Goal: Use online tool/utility: Utilize a website feature to perform a specific function

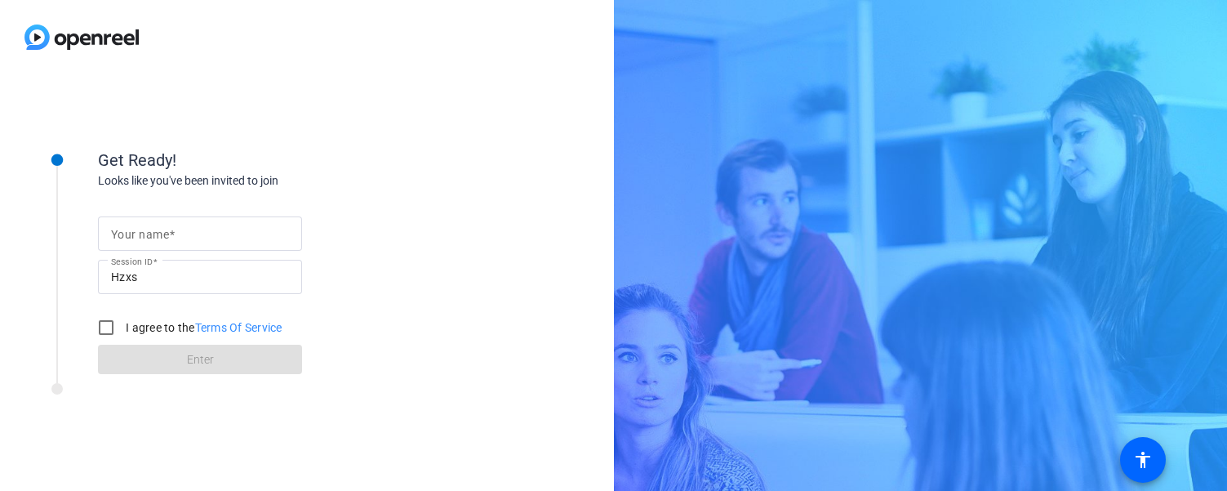
click at [195, 231] on input "Your name" at bounding box center [200, 234] width 178 height 20
type input "[PERSON_NAME]"
click at [109, 328] on input "I agree to the Terms Of Service" at bounding box center [106, 327] width 33 height 33
checkbox input "true"
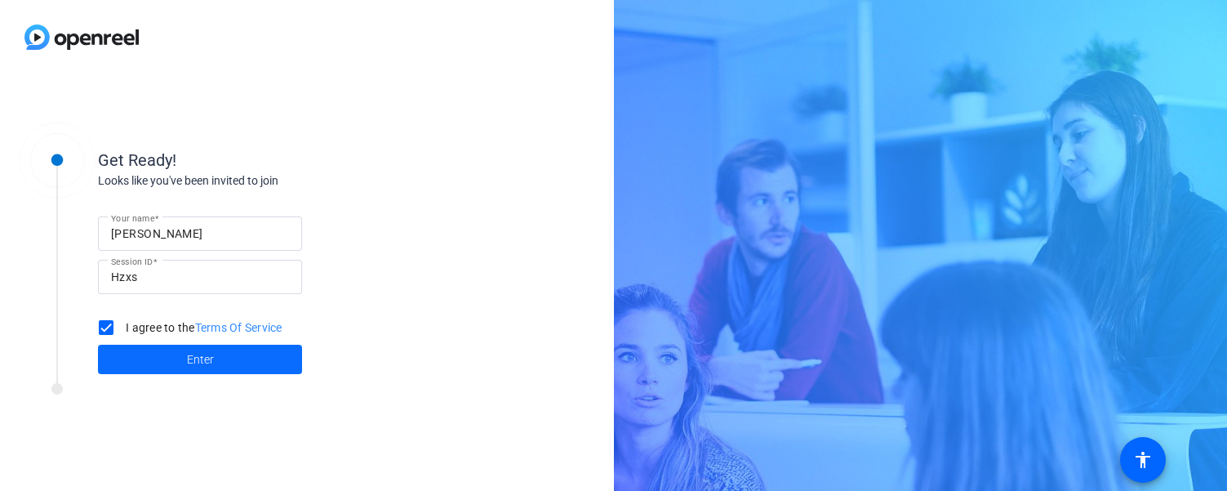
click at [193, 352] on span "Enter" at bounding box center [200, 359] width 27 height 17
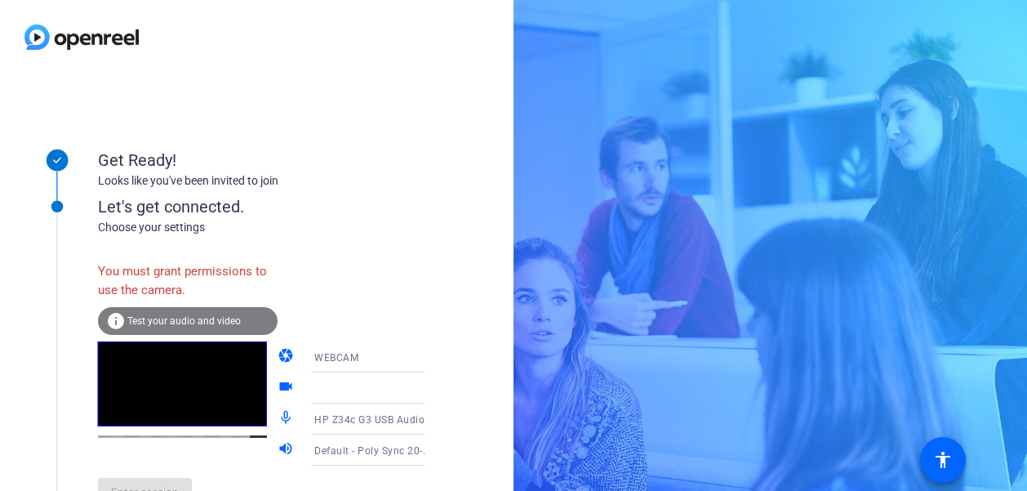
click at [431, 353] on icon at bounding box center [441, 357] width 20 height 20
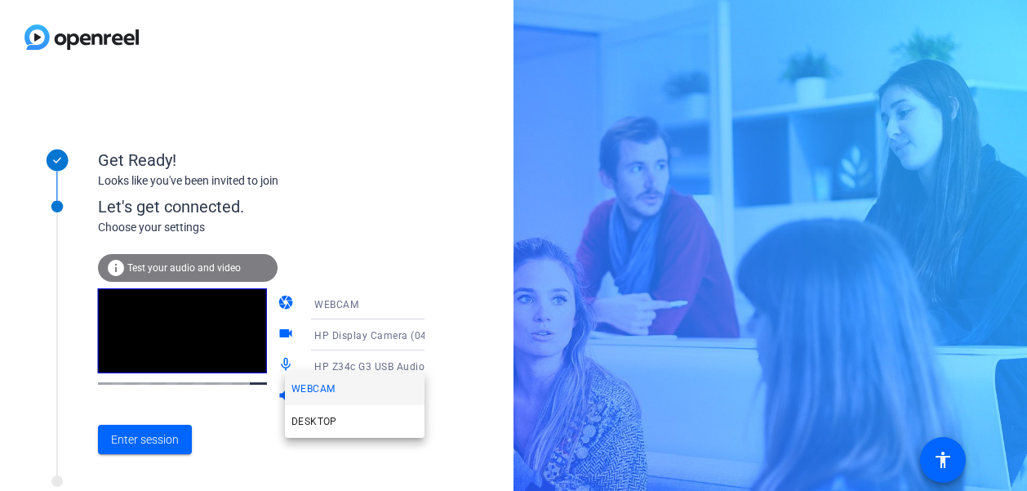
click at [152, 441] on div at bounding box center [513, 245] width 1027 height 491
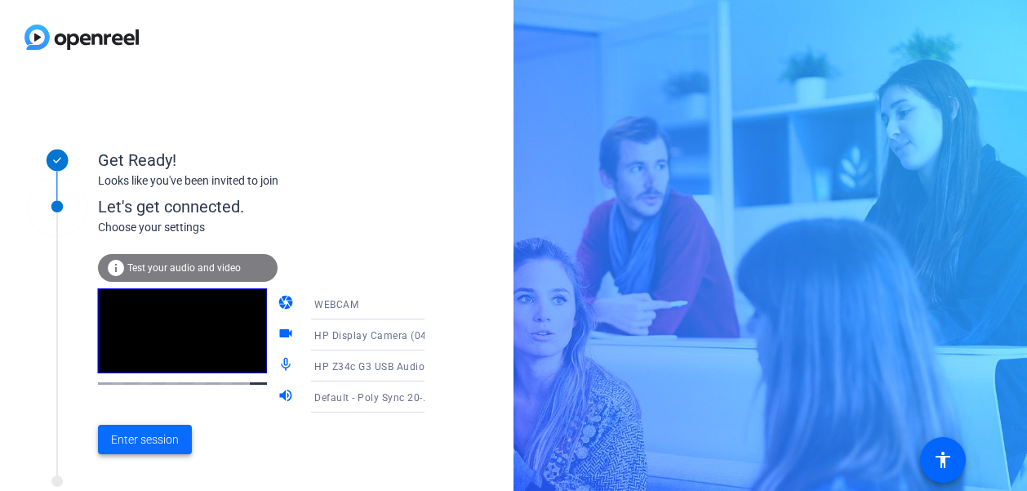
click at [154, 436] on span "Enter session" at bounding box center [145, 439] width 68 height 17
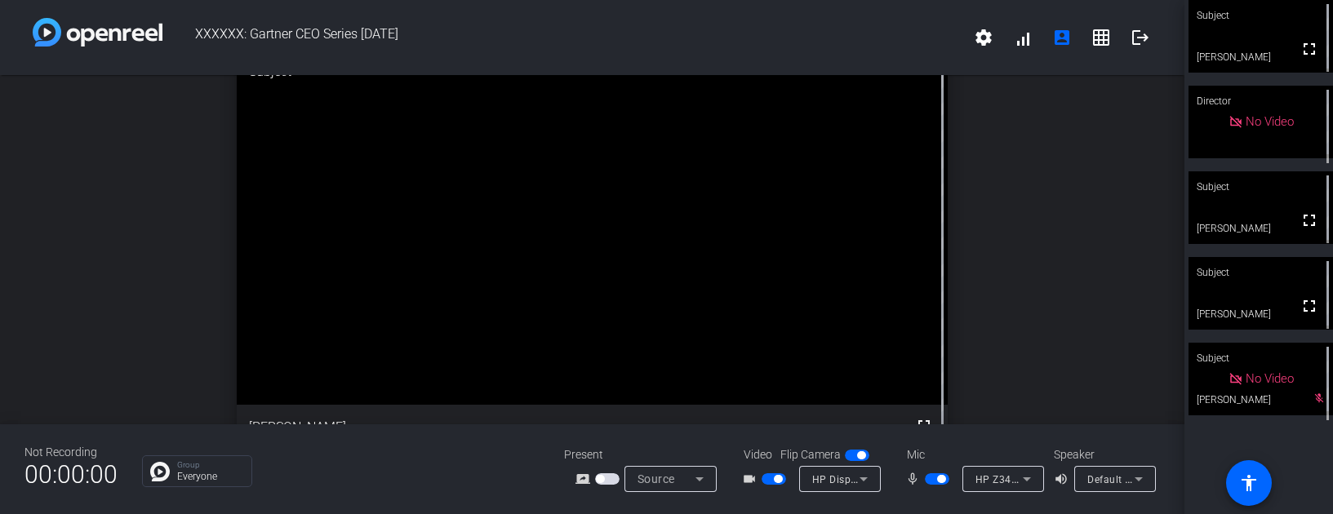
click at [926, 479] on span "button" at bounding box center [937, 478] width 24 height 11
click at [766, 479] on span "button" at bounding box center [774, 478] width 24 height 11
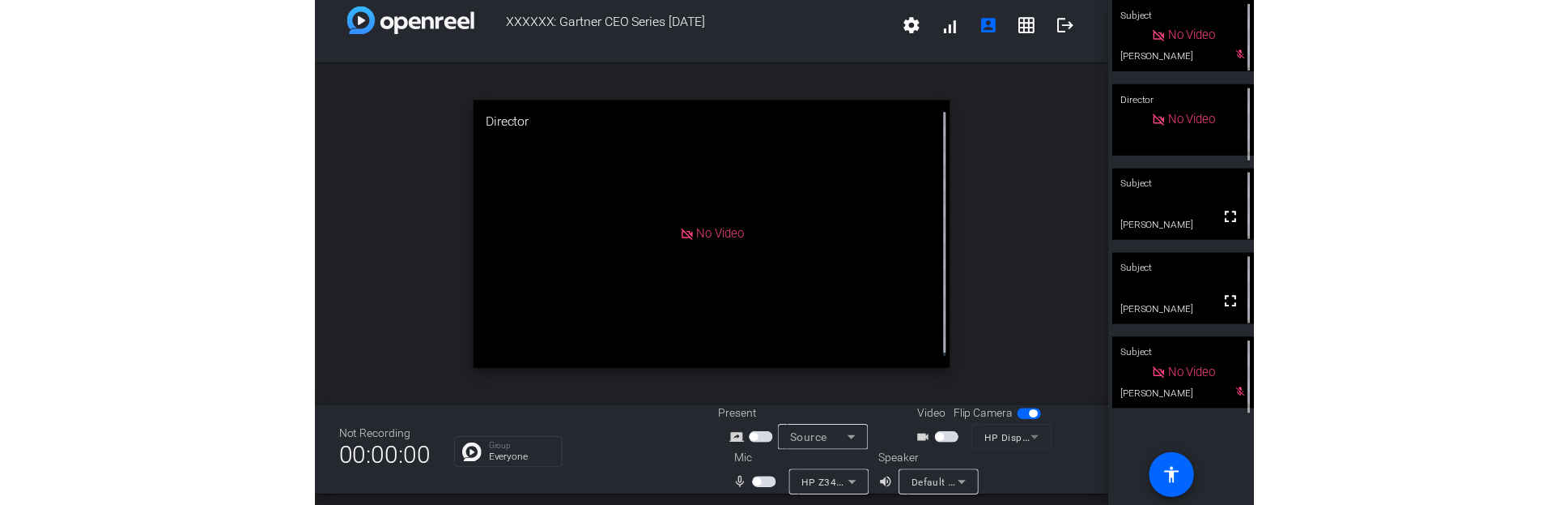
scroll to position [19, 0]
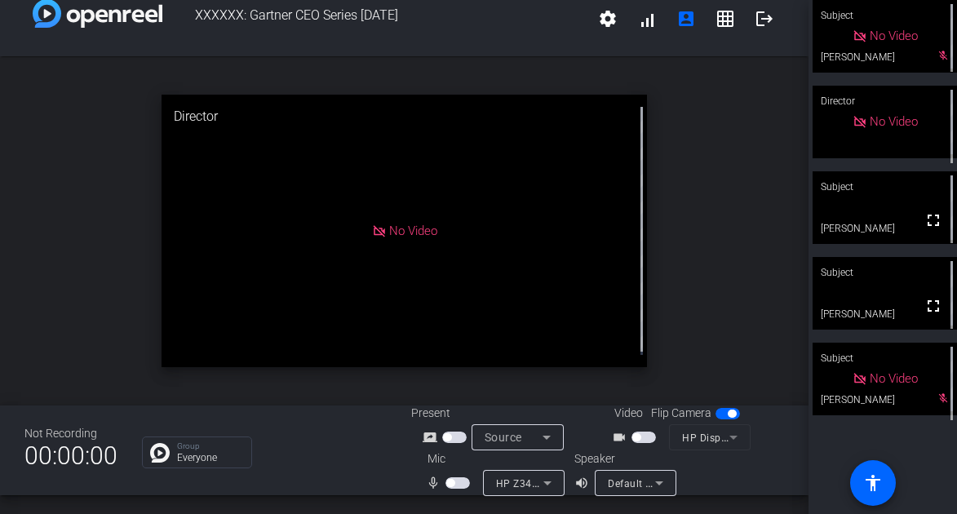
click at [546, 486] on icon at bounding box center [548, 483] width 20 height 20
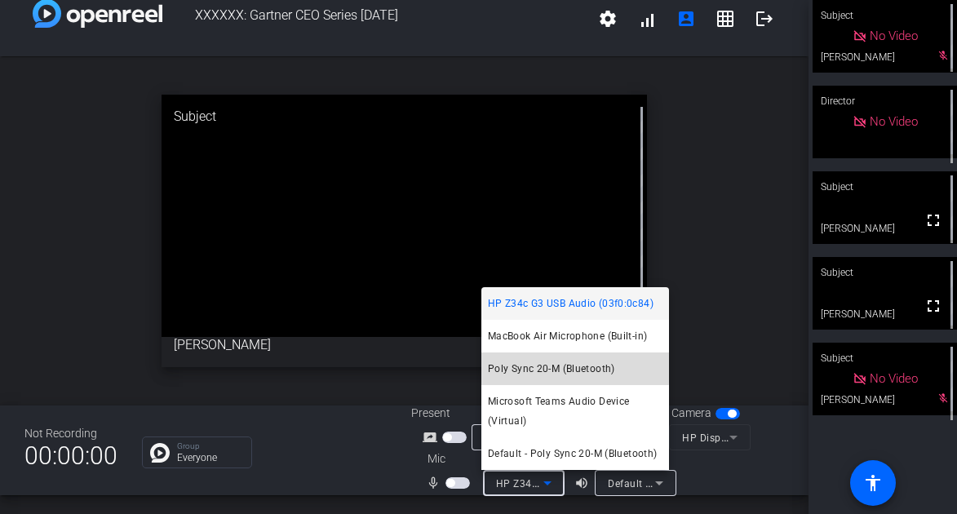
click at [513, 367] on span "Poly Sync 20-M (Bluetooth)" at bounding box center [551, 369] width 127 height 20
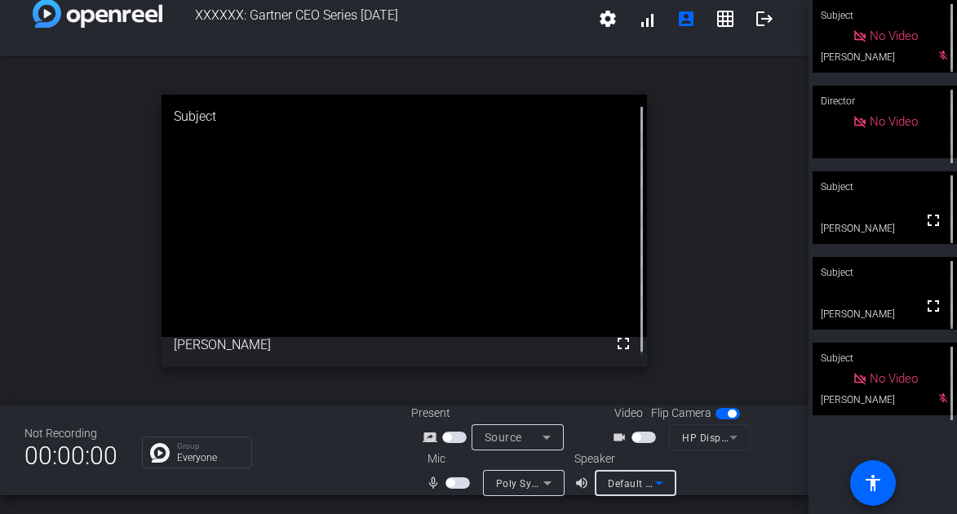
click at [662, 485] on icon at bounding box center [660, 483] width 20 height 20
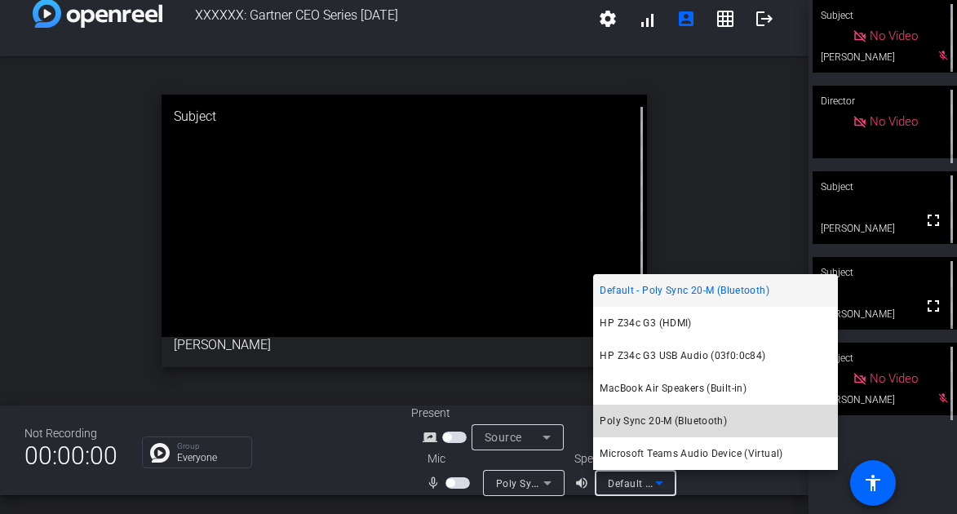
click at [624, 419] on span "Poly Sync 20-M (Bluetooth)" at bounding box center [663, 421] width 127 height 20
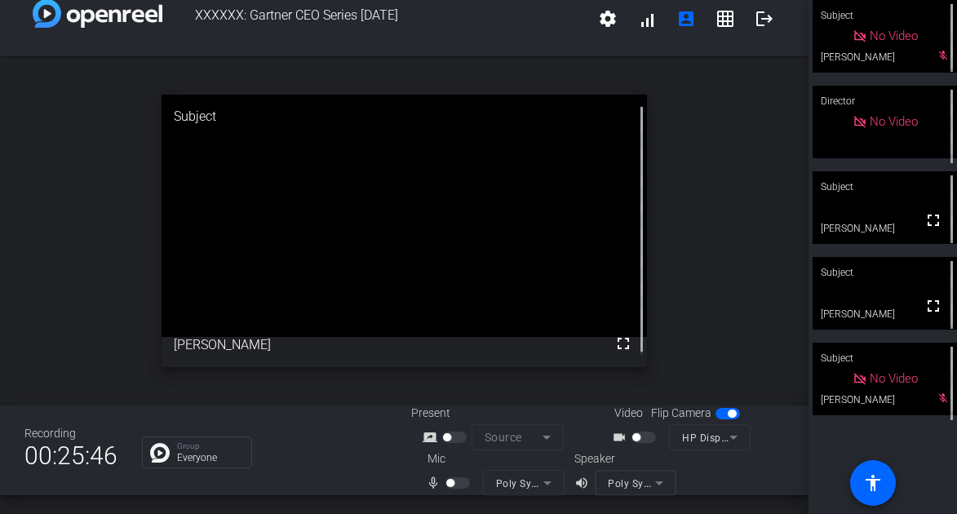
click at [457, 439] on div at bounding box center [456, 437] width 28 height 11
click at [463, 486] on div at bounding box center [460, 483] width 28 height 11
click at [461, 485] on div at bounding box center [460, 483] width 28 height 11
click at [464, 481] on div at bounding box center [460, 483] width 28 height 11
click at [461, 484] on div at bounding box center [460, 483] width 28 height 11
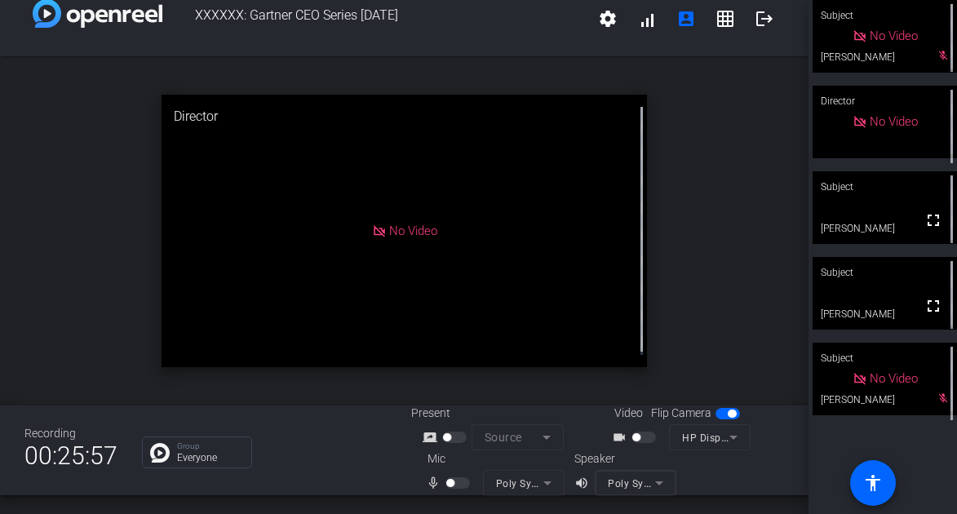
click at [463, 480] on div at bounding box center [460, 483] width 28 height 11
click at [461, 482] on div at bounding box center [460, 483] width 28 height 11
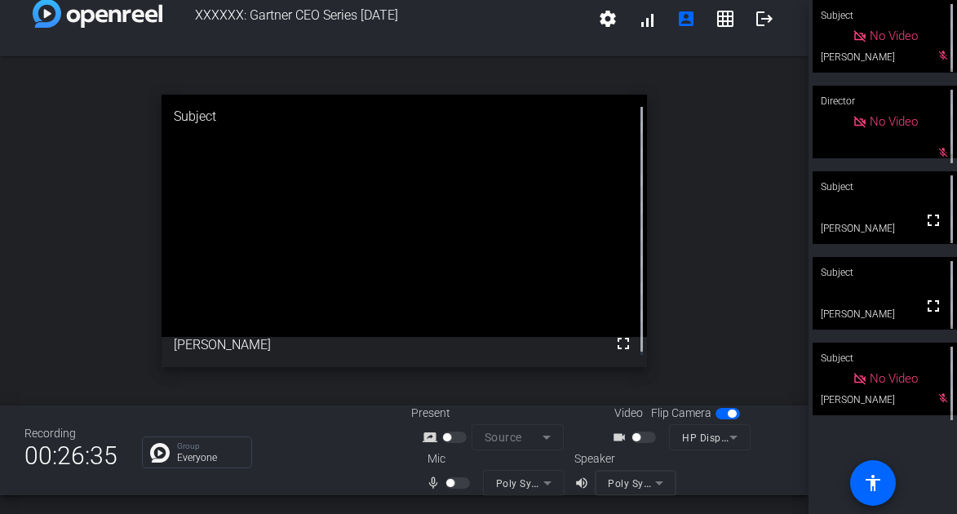
click at [460, 483] on div at bounding box center [460, 483] width 28 height 11
click at [511, 476] on div "mic_none Poly Sync 20-M (Bluetooth)" at bounding box center [492, 483] width 163 height 26
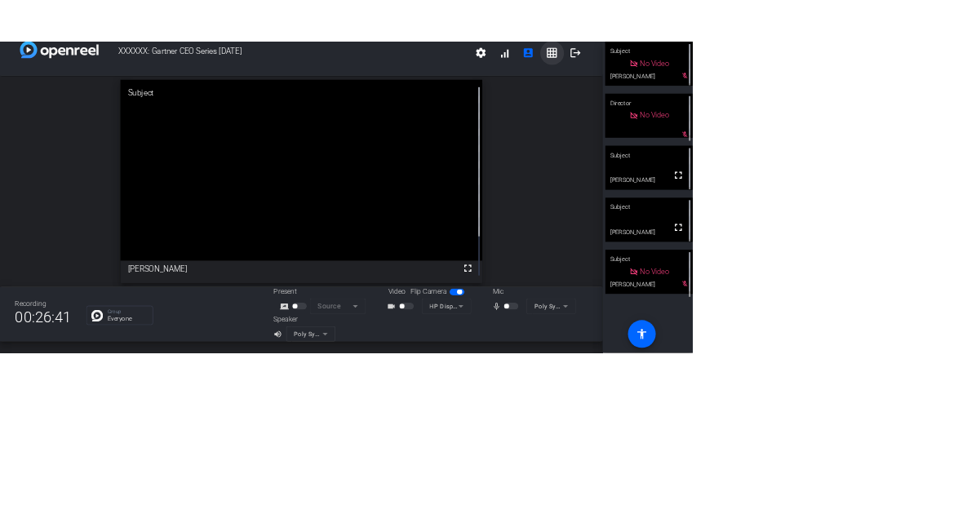
scroll to position [0, 0]
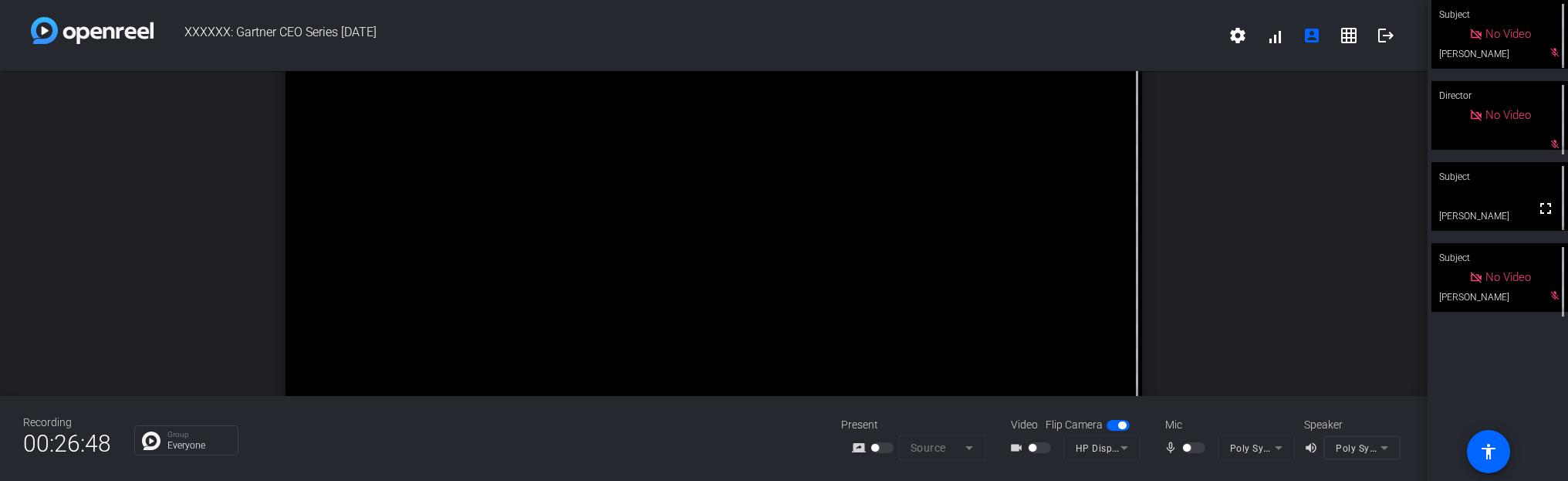
click at [1159, 450] on div at bounding box center [1196, 447] width 26 height 10
click at [1159, 439] on div "mic_none Poly Sync 20-M (Bluetooth)" at bounding box center [1226, 447] width 154 height 25
click at [1159, 118] on icon at bounding box center [1475, 115] width 14 height 14
click at [1159, 103] on div "Director" at bounding box center [1499, 95] width 136 height 29
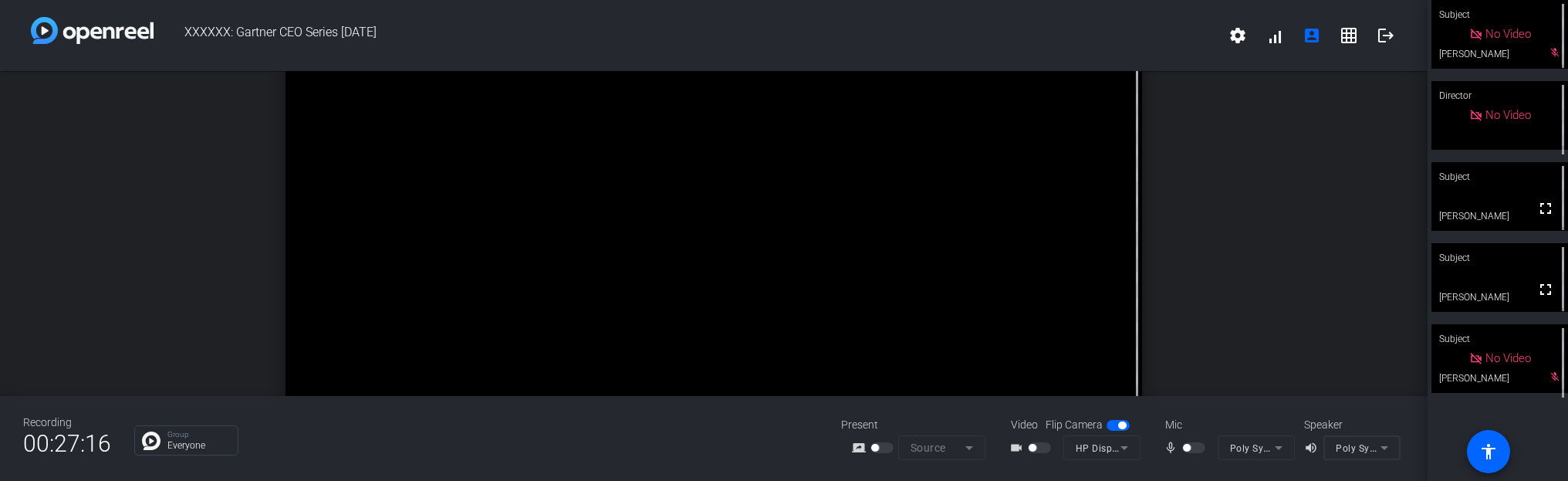
click at [1159, 57] on div "No Video" at bounding box center [1499, 34] width 136 height 69
click at [1159, 57] on div "No Video" at bounding box center [1499, 35] width 135 height 68
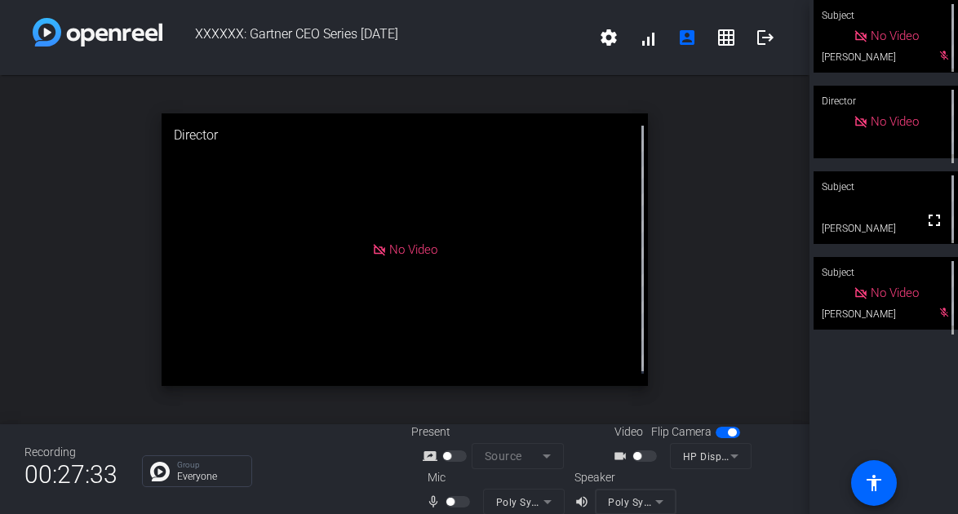
click at [456, 453] on div at bounding box center [456, 456] width 28 height 11
click at [460, 452] on div at bounding box center [456, 456] width 28 height 11
drag, startPoint x: 448, startPoint y: 506, endPoint x: 469, endPoint y: 504, distance: 21.3
click at [473, 490] on div "mic_none" at bounding box center [454, 502] width 57 height 20
click at [466, 490] on mat-slide-toggle at bounding box center [460, 501] width 28 height 17
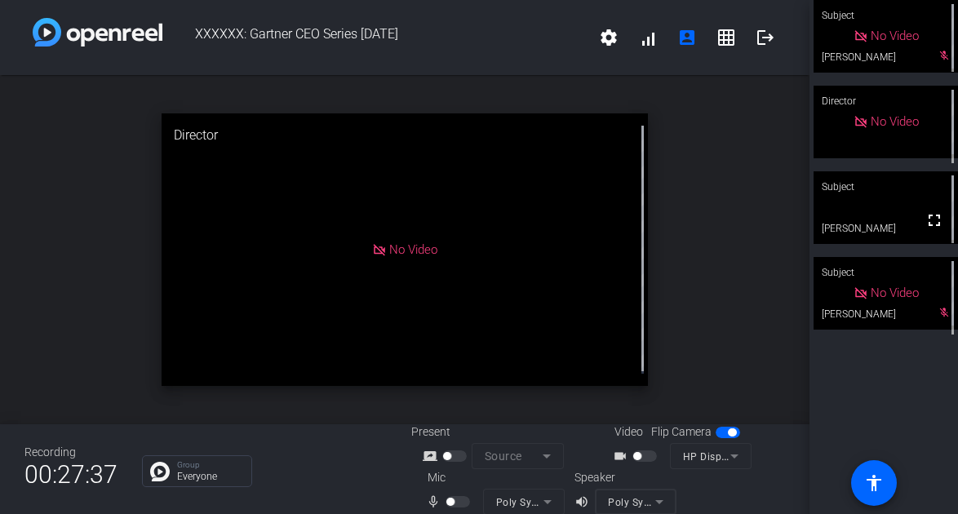
click at [466, 490] on mat-slide-toggle at bounding box center [460, 501] width 28 height 17
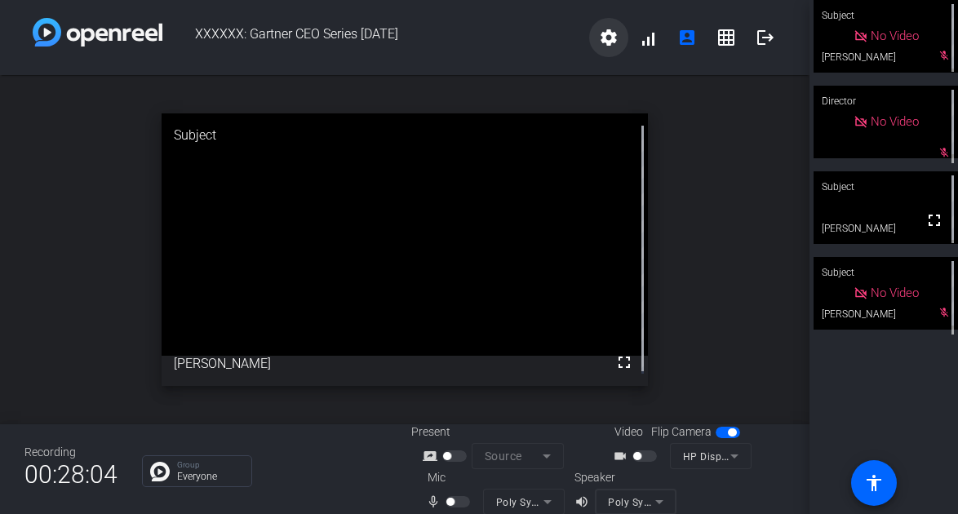
click at [599, 35] on mat-icon "settings" at bounding box center [609, 38] width 20 height 20
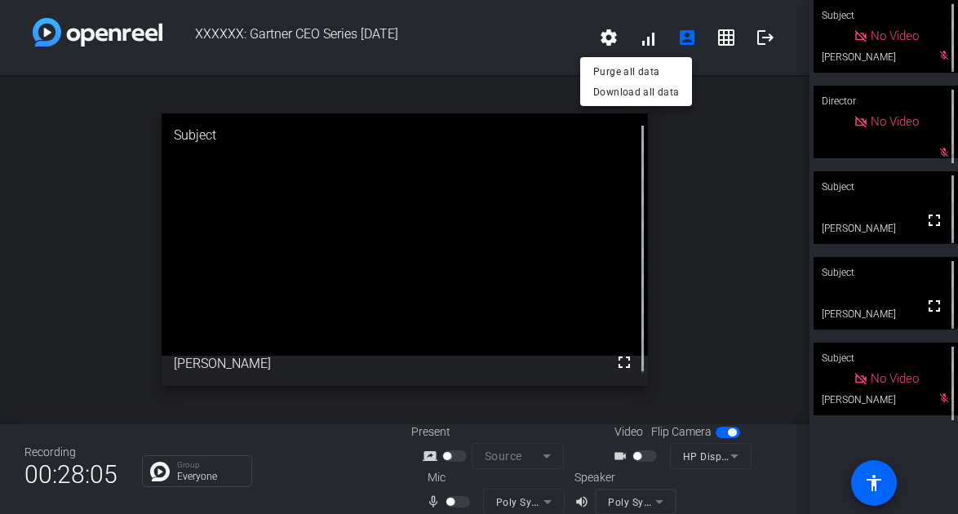
click at [524, 88] on div at bounding box center [479, 257] width 958 height 514
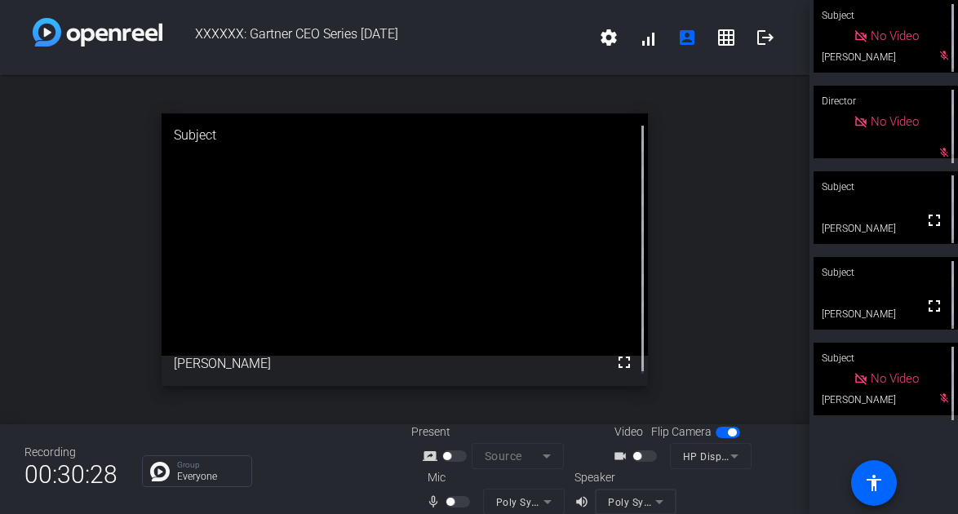
click at [760, 222] on div "open_in_new Subject fullscreen [PERSON_NAME]" at bounding box center [405, 249] width 810 height 349
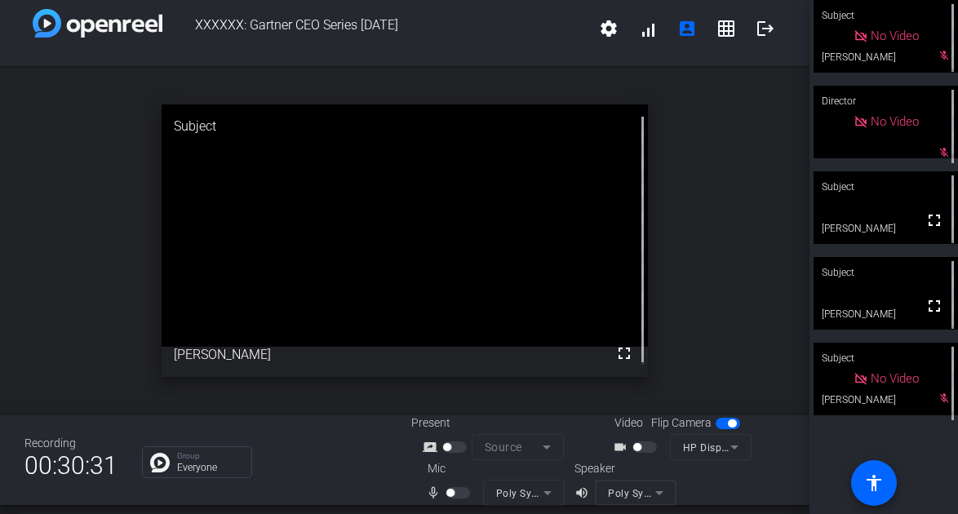
scroll to position [19, 0]
